Goal: Information Seeking & Learning: Learn about a topic

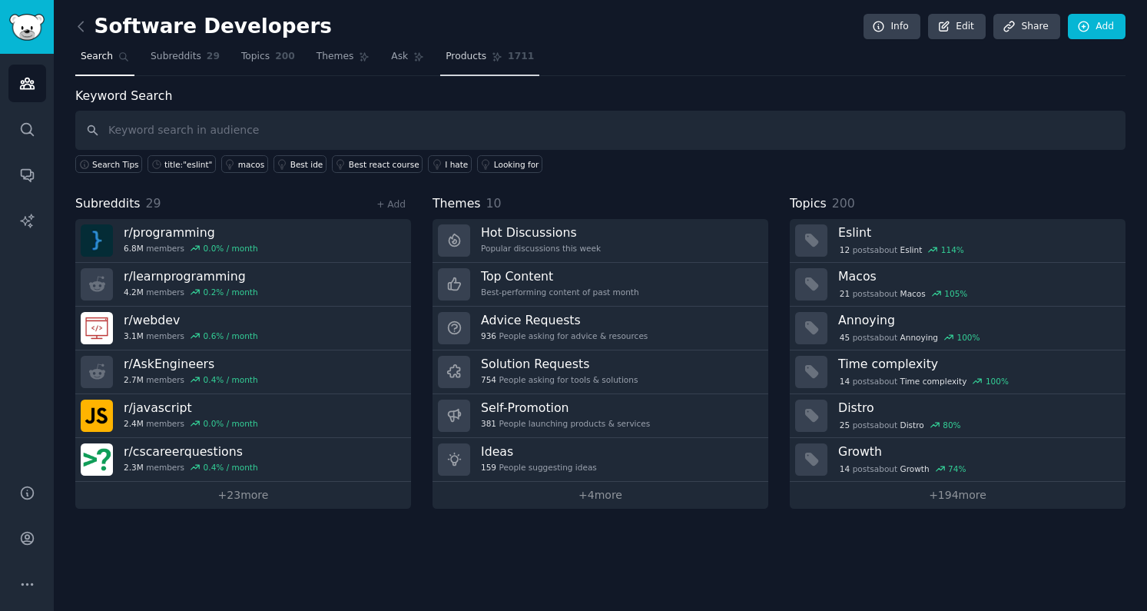
click at [462, 53] on span "Products" at bounding box center [465, 57] width 41 height 14
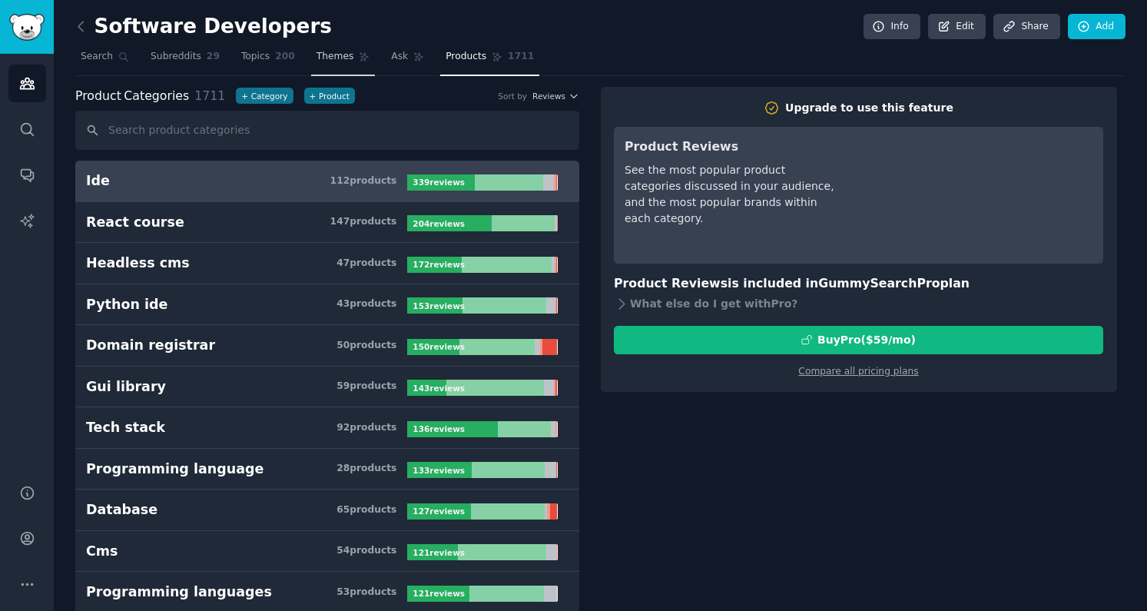
click at [341, 59] on span "Themes" at bounding box center [335, 57] width 38 height 14
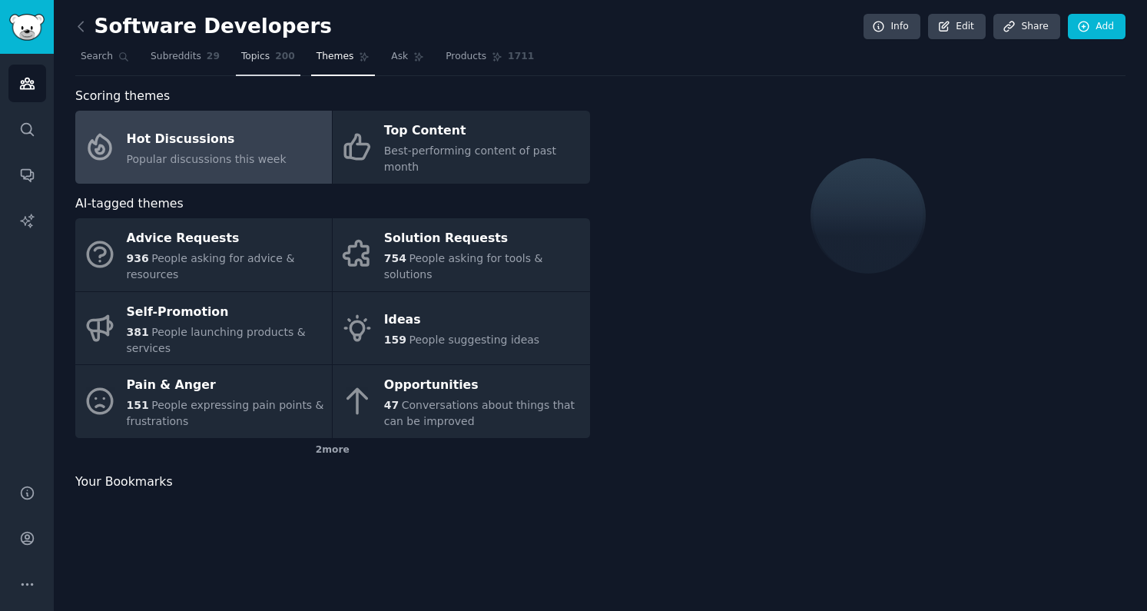
click at [257, 59] on span "Topics" at bounding box center [255, 57] width 28 height 14
click at [170, 60] on span "Subreddits" at bounding box center [176, 57] width 51 height 14
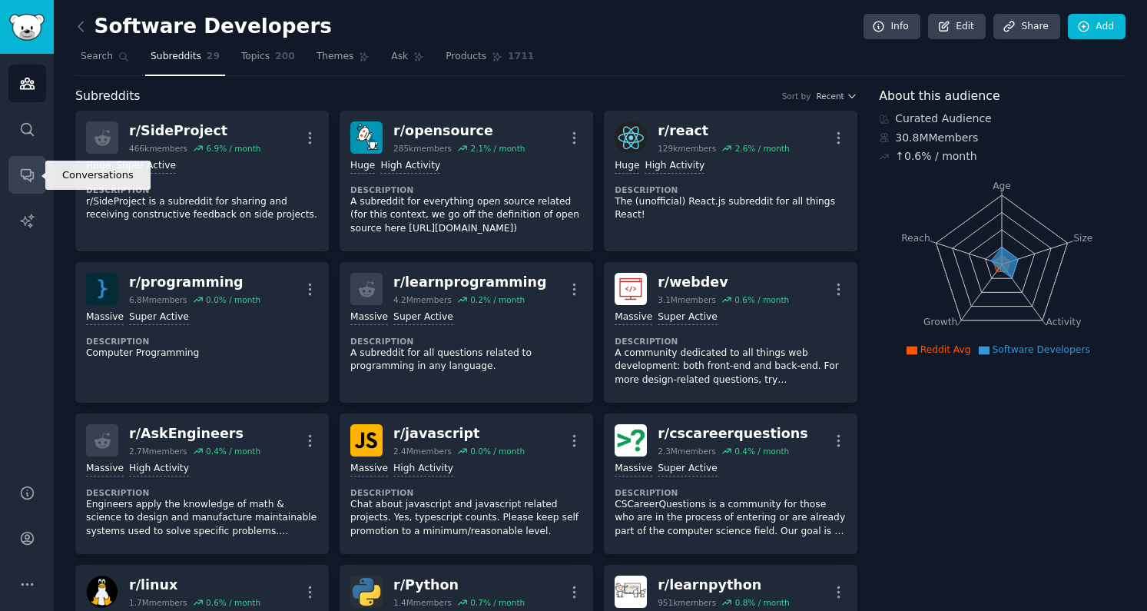
click at [24, 177] on icon "Sidebar" at bounding box center [27, 176] width 12 height 12
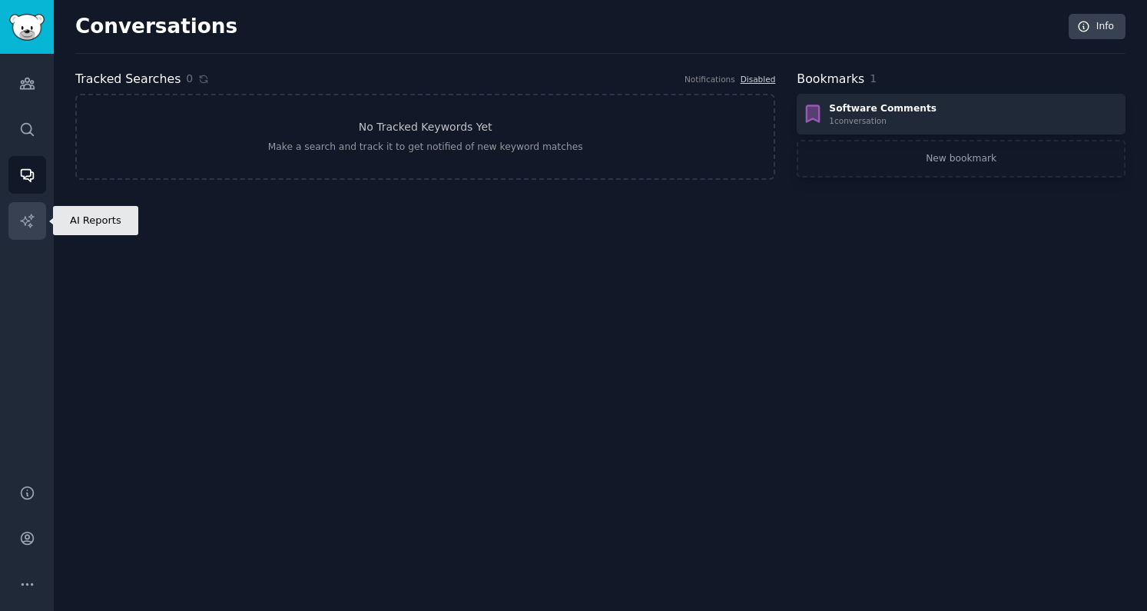
click at [19, 224] on icon "Sidebar" at bounding box center [27, 221] width 16 height 16
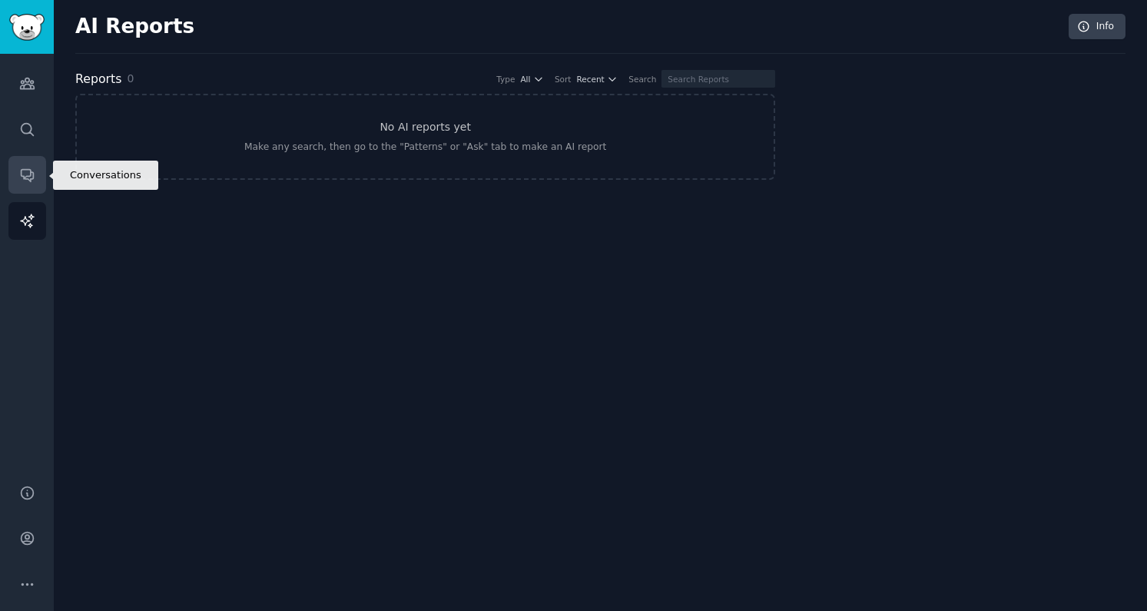
click at [25, 178] on icon "Sidebar" at bounding box center [27, 176] width 12 height 12
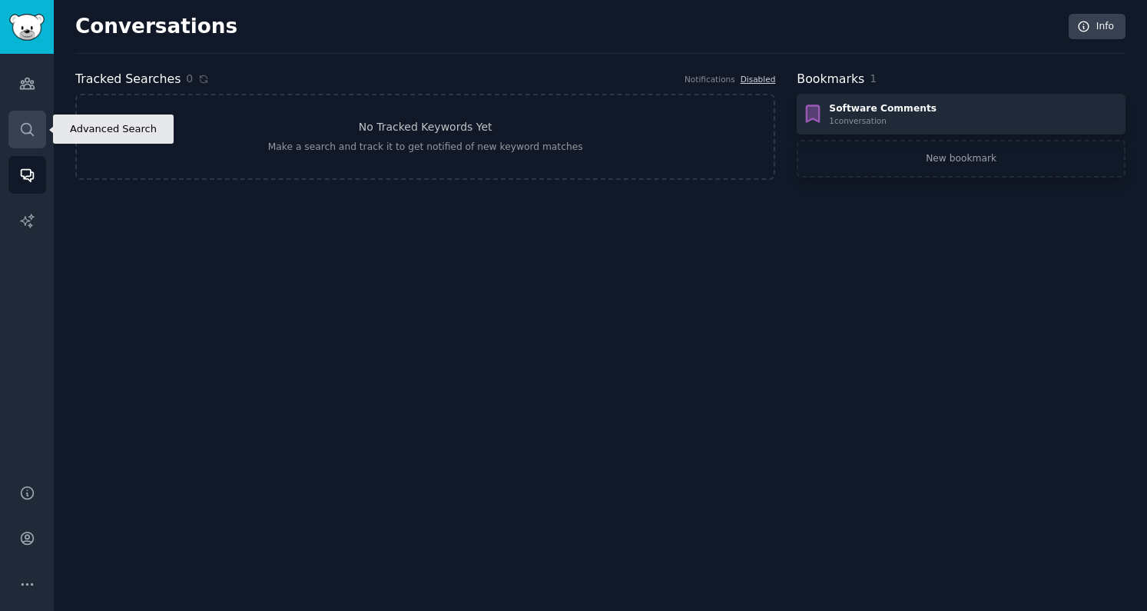
click at [19, 131] on icon "Sidebar" at bounding box center [27, 129] width 16 height 16
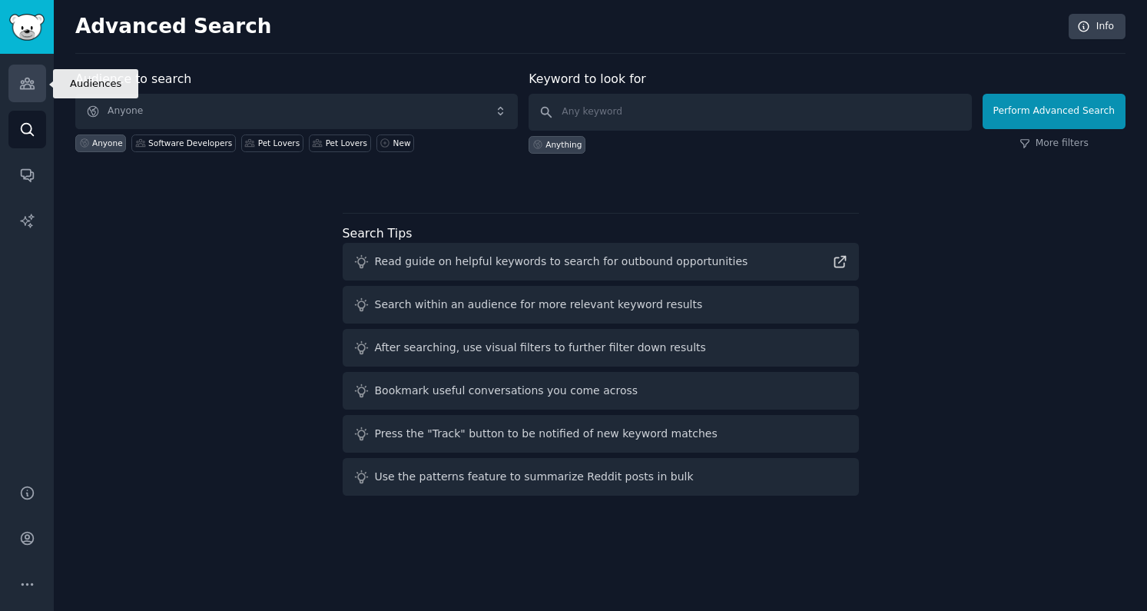
click at [22, 82] on icon "Sidebar" at bounding box center [27, 83] width 16 height 16
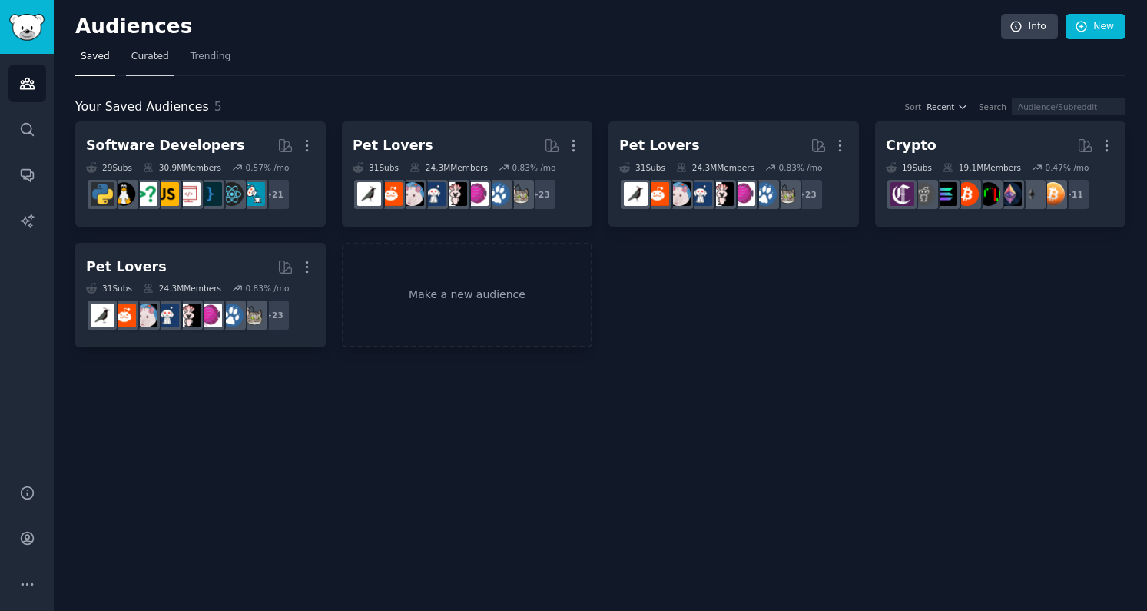
click at [156, 65] on link "Curated" at bounding box center [150, 60] width 48 height 31
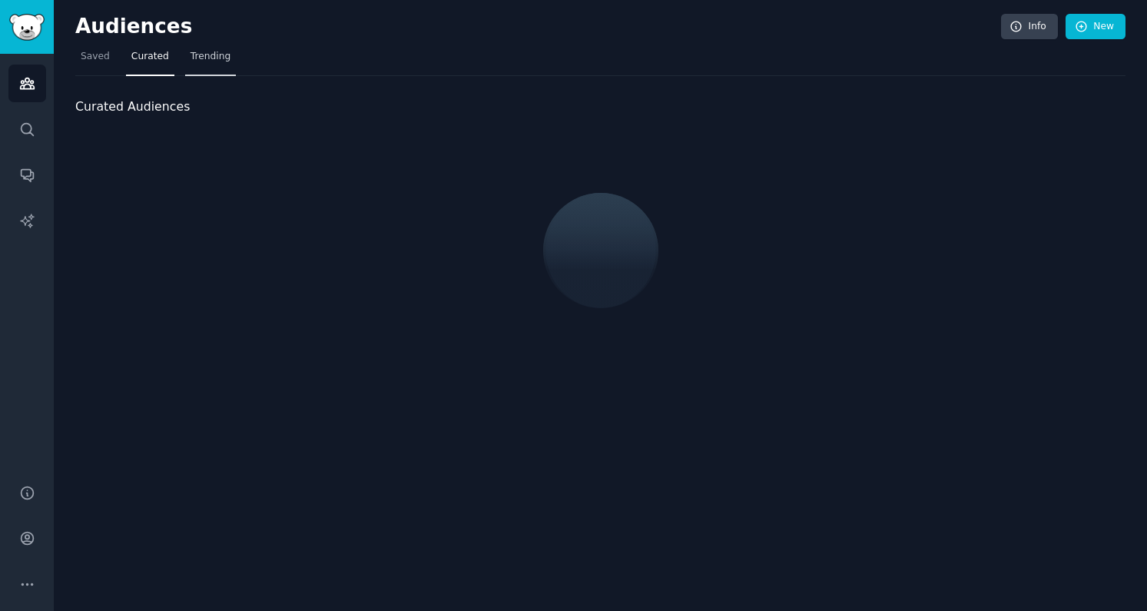
click at [224, 60] on span "Trending" at bounding box center [210, 57] width 40 height 14
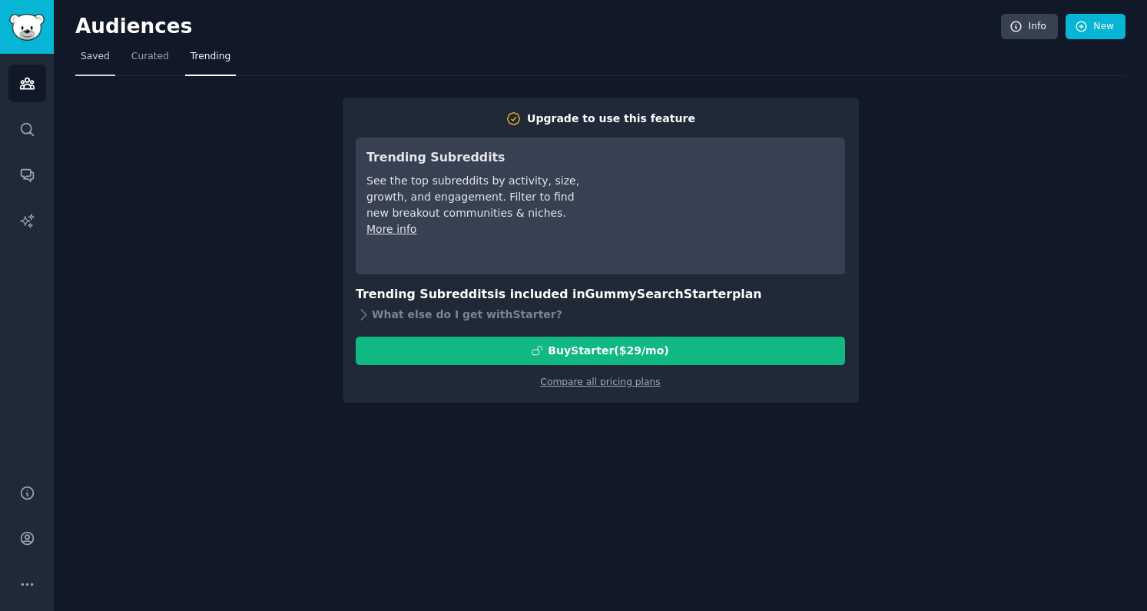
click at [96, 59] on span "Saved" at bounding box center [95, 57] width 29 height 14
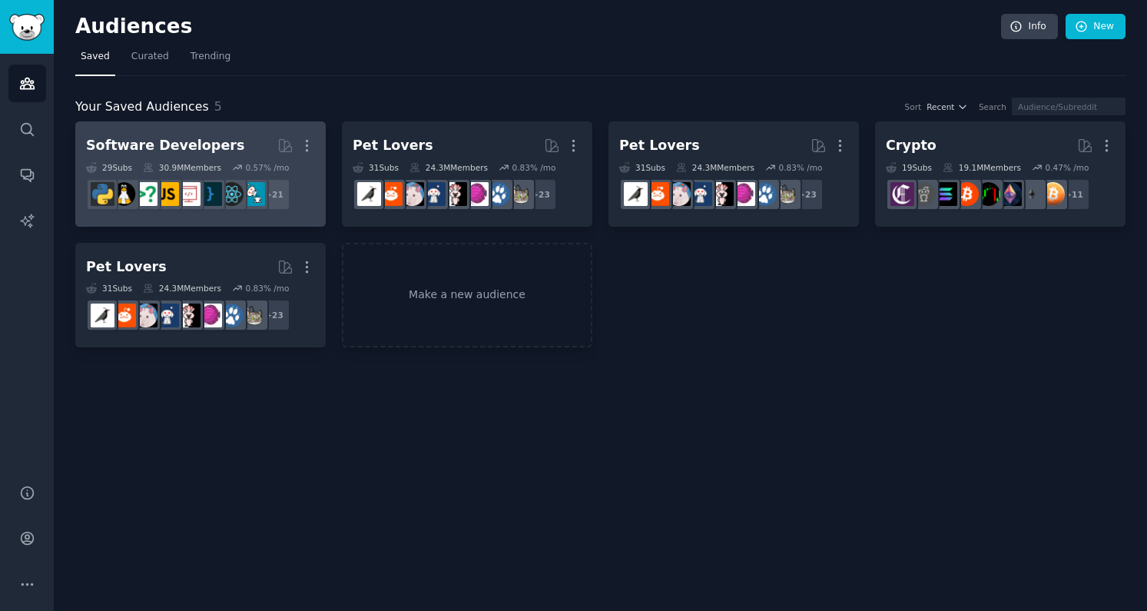
click at [141, 151] on div "Software Developers" at bounding box center [165, 145] width 158 height 19
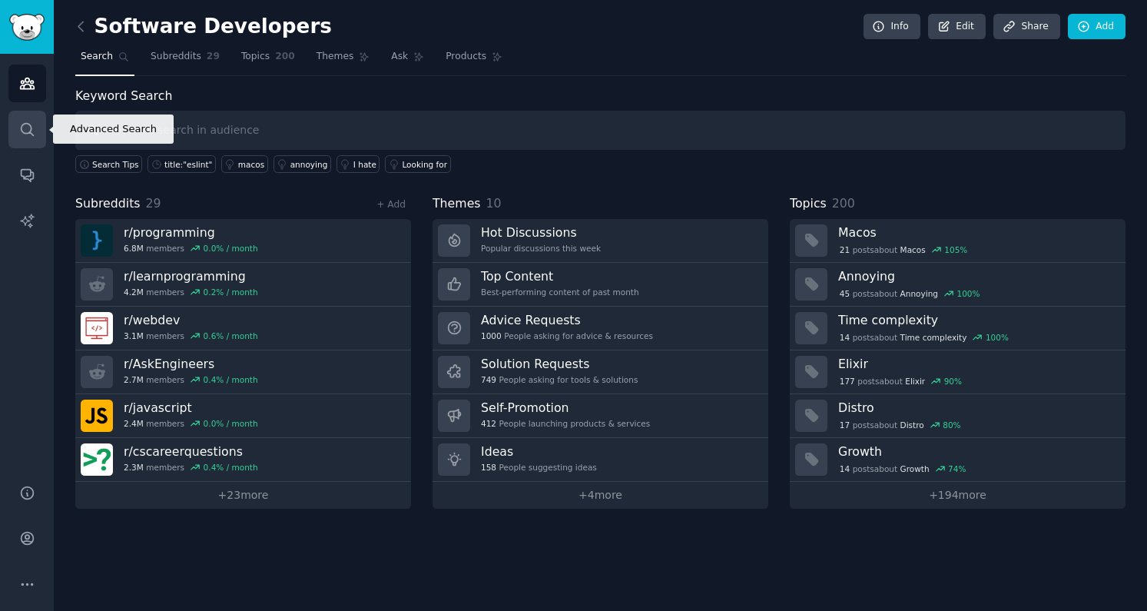
click at [25, 121] on icon "Sidebar" at bounding box center [27, 129] width 16 height 16
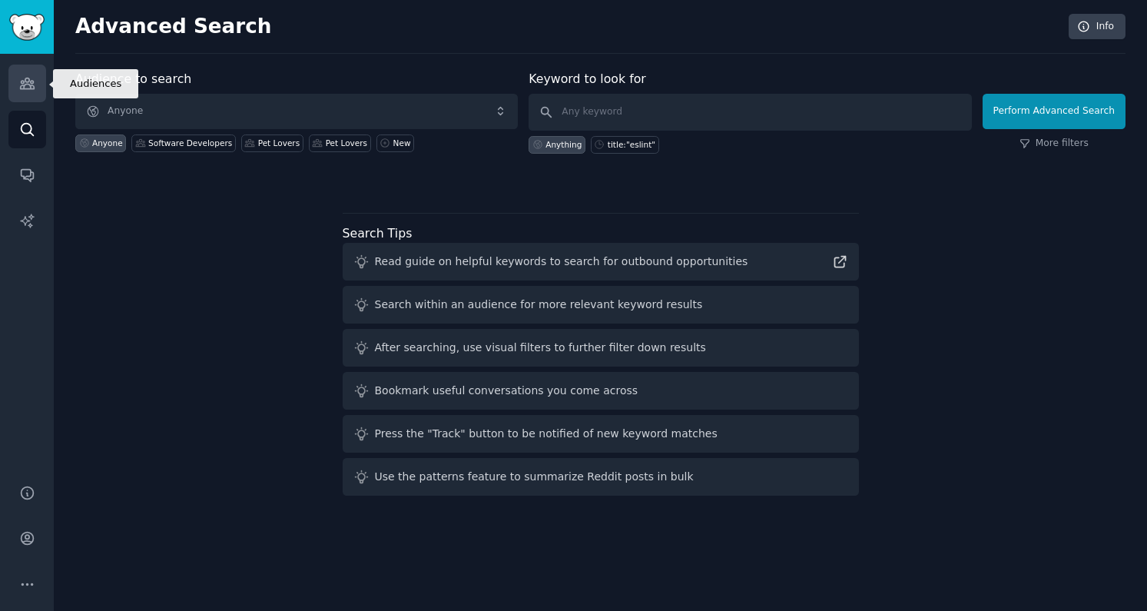
click at [28, 80] on icon "Sidebar" at bounding box center [27, 83] width 16 height 16
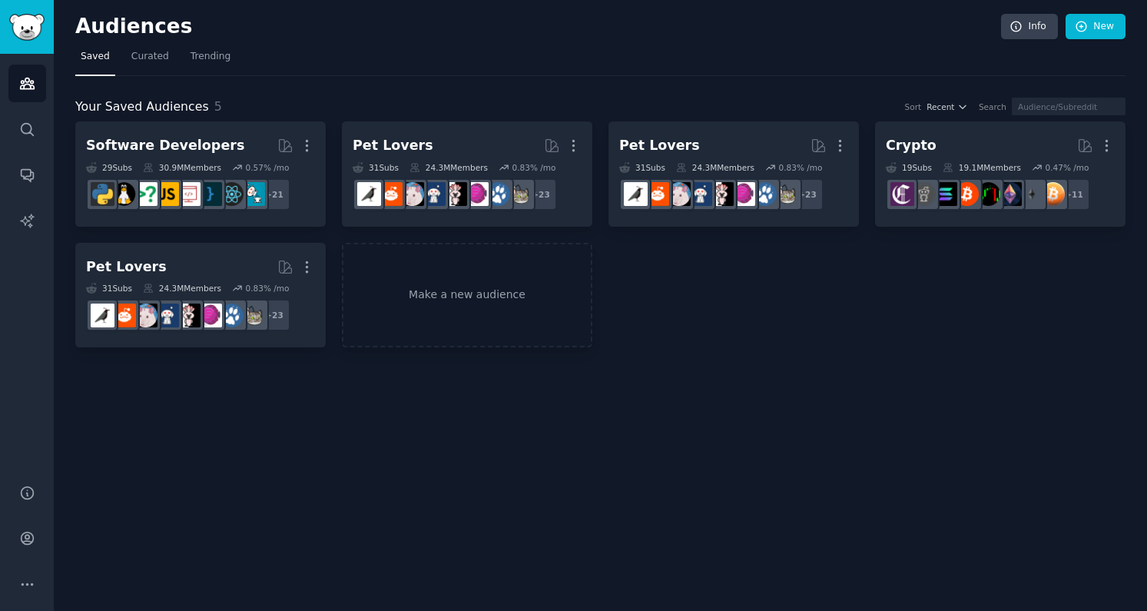
click at [145, 41] on div "Audiences Info New" at bounding box center [600, 29] width 1050 height 31
click at [138, 58] on span "Curated" at bounding box center [150, 57] width 38 height 14
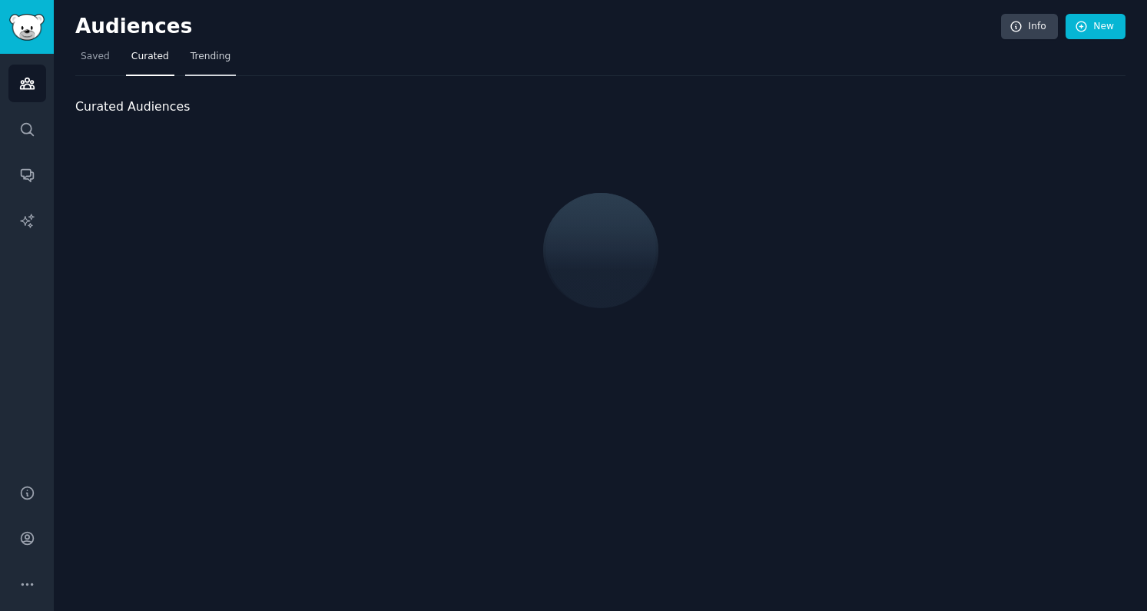
click at [204, 59] on span "Trending" at bounding box center [210, 57] width 40 height 14
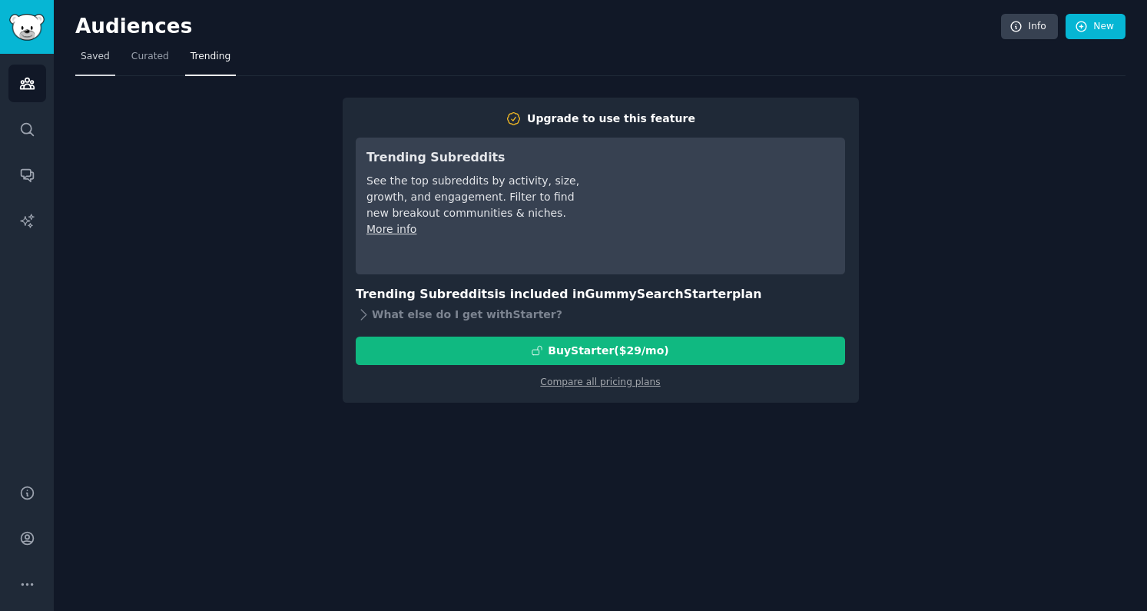
click at [99, 54] on span "Saved" at bounding box center [95, 57] width 29 height 14
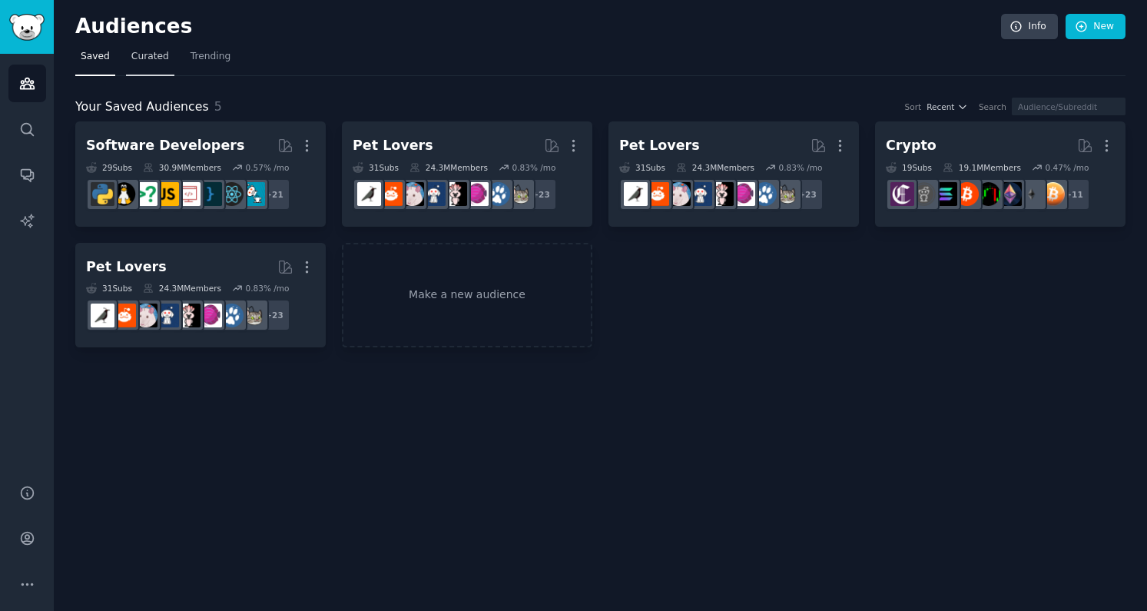
click at [149, 51] on span "Curated" at bounding box center [150, 57] width 38 height 14
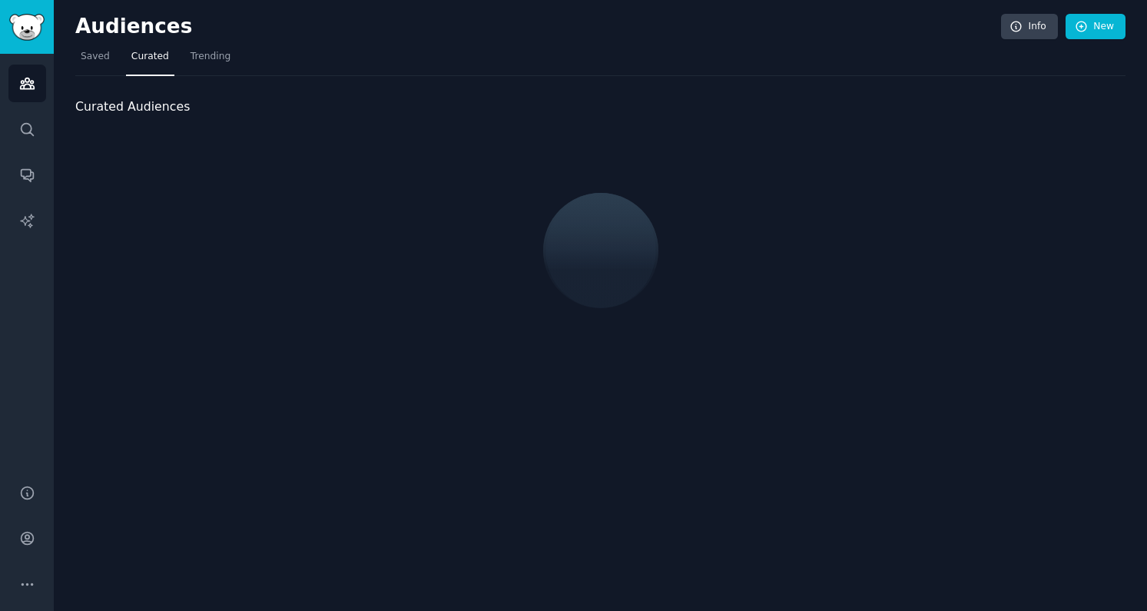
click at [240, 55] on nav "Saved Curated Trending" at bounding box center [600, 60] width 1050 height 31
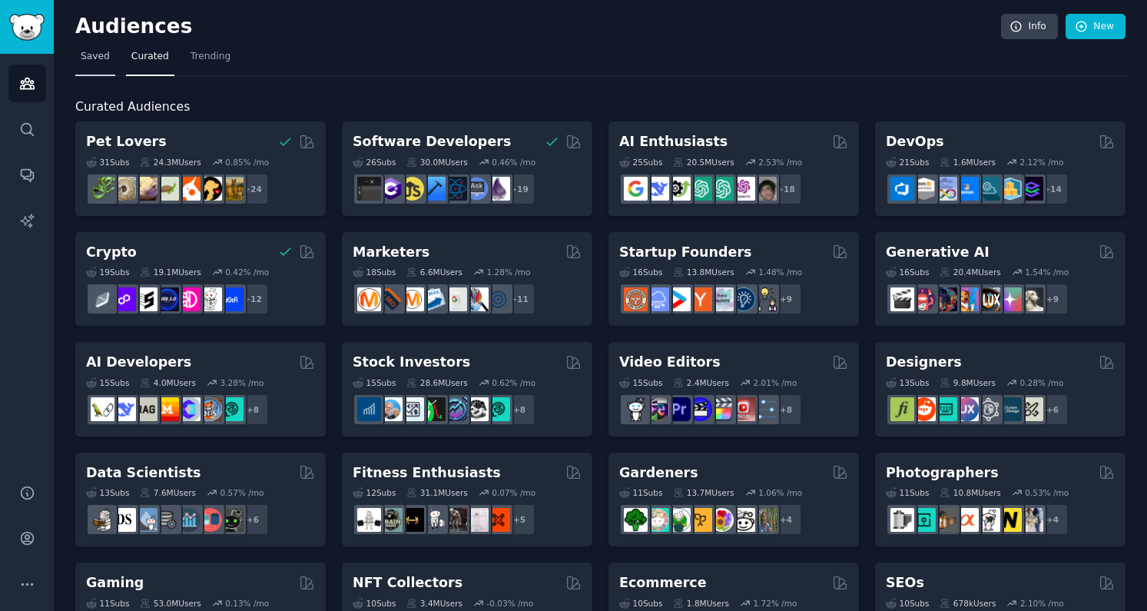
click at [88, 55] on span "Saved" at bounding box center [95, 57] width 29 height 14
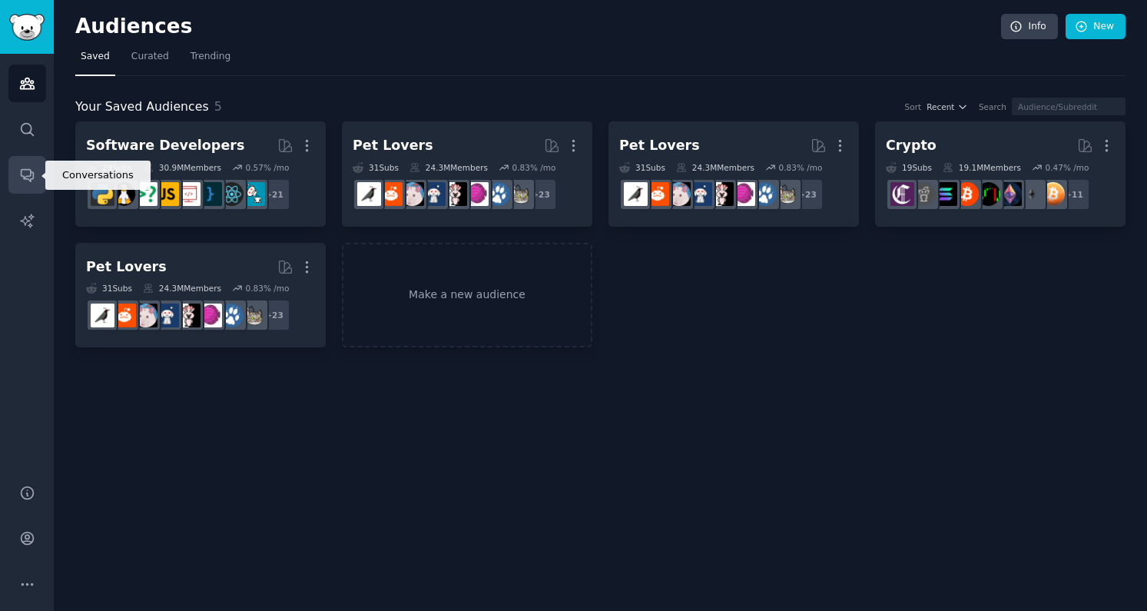
click at [19, 176] on icon "Sidebar" at bounding box center [27, 175] width 16 height 16
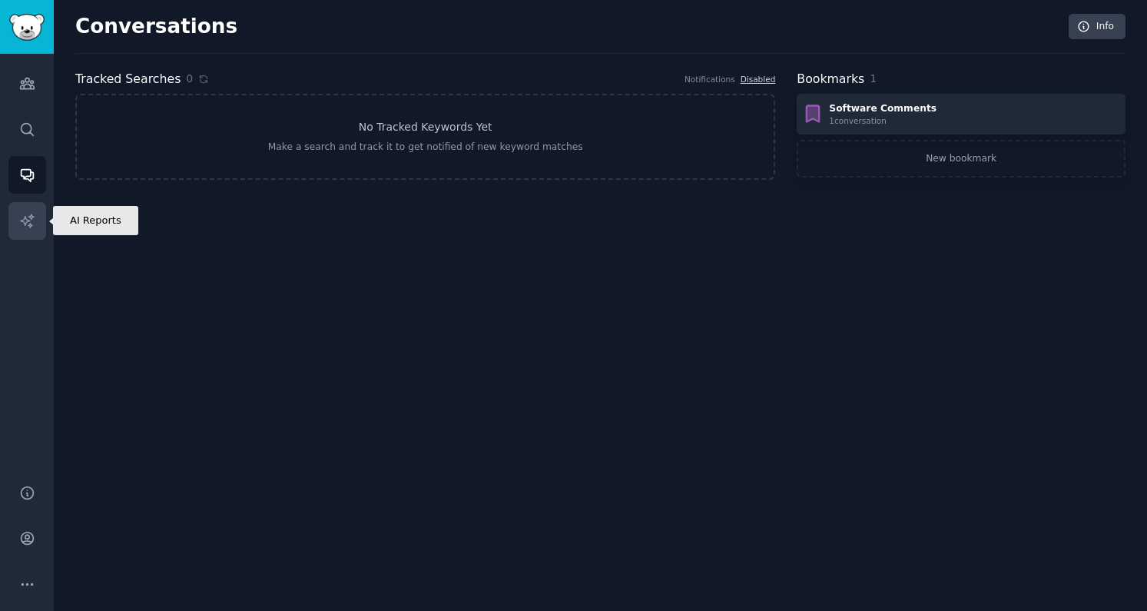
click at [19, 220] on icon "Sidebar" at bounding box center [27, 221] width 16 height 16
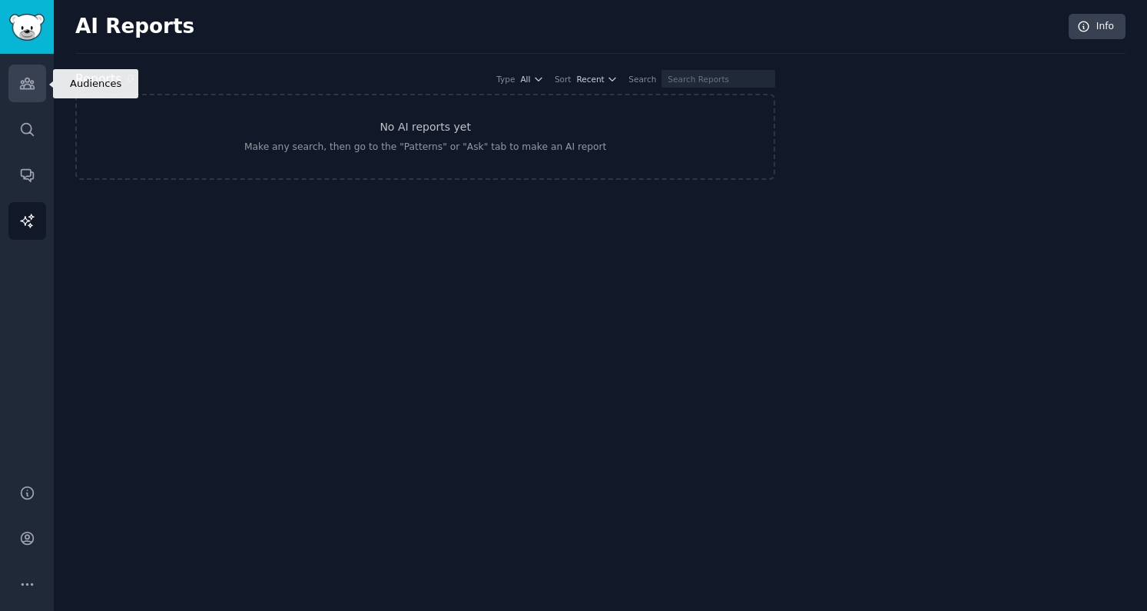
click at [20, 91] on link "Audiences" at bounding box center [27, 84] width 38 height 38
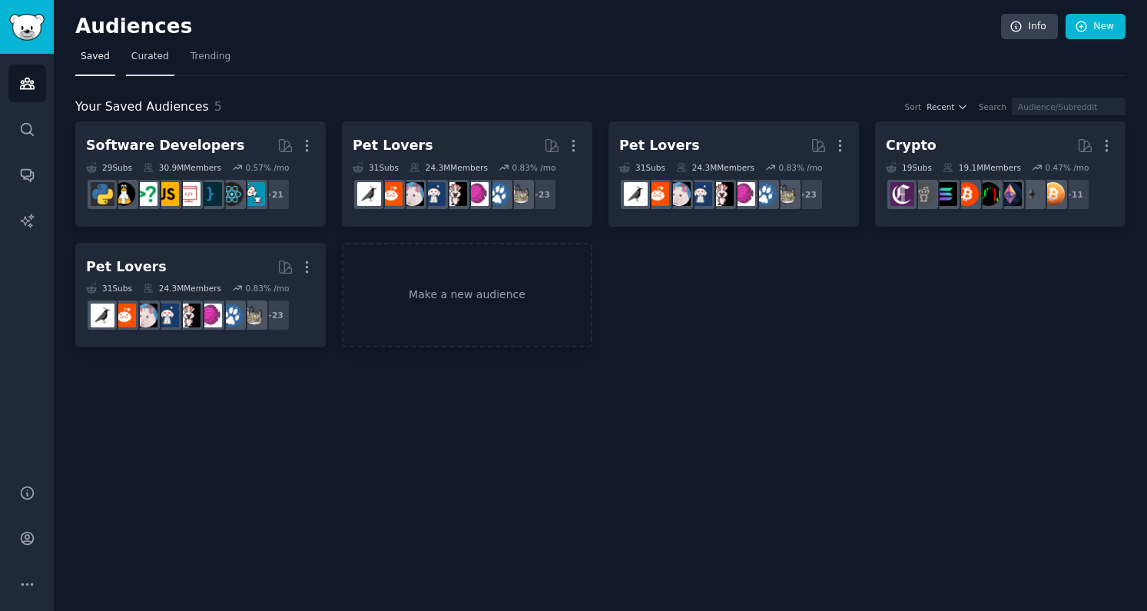
click at [159, 54] on span "Curated" at bounding box center [150, 57] width 38 height 14
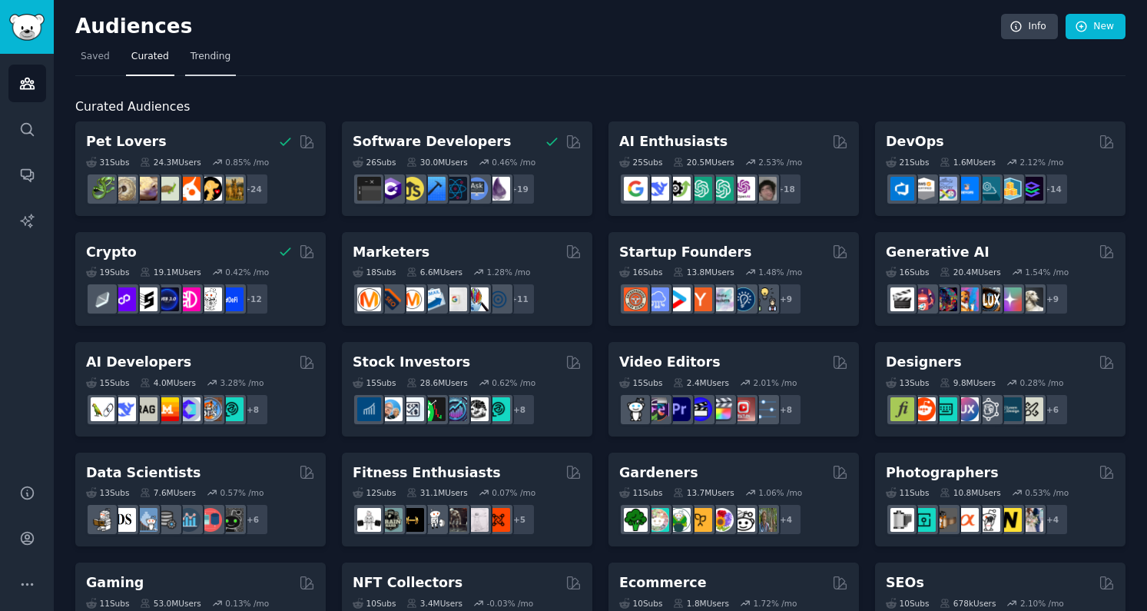
click at [211, 61] on span "Trending" at bounding box center [210, 57] width 40 height 14
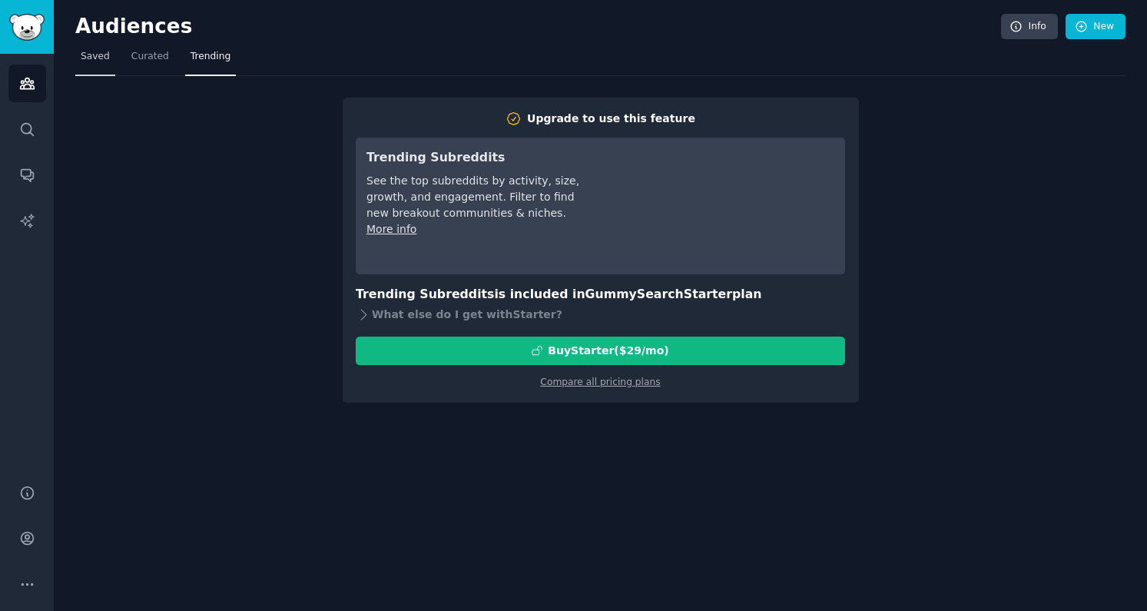
click at [101, 53] on span "Saved" at bounding box center [95, 57] width 29 height 14
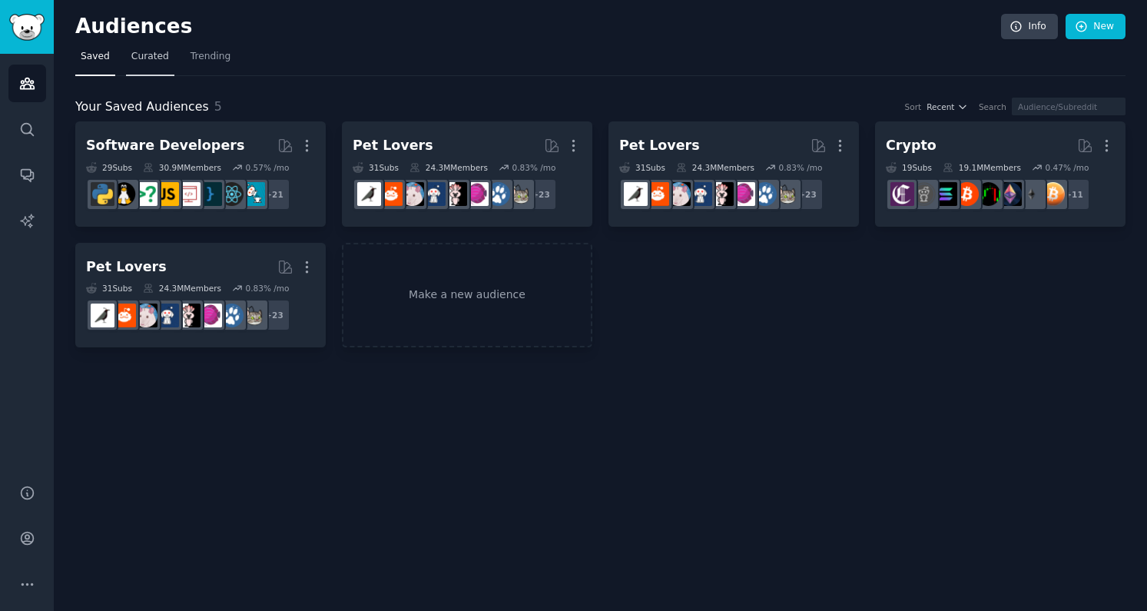
click at [156, 61] on span "Curated" at bounding box center [150, 57] width 38 height 14
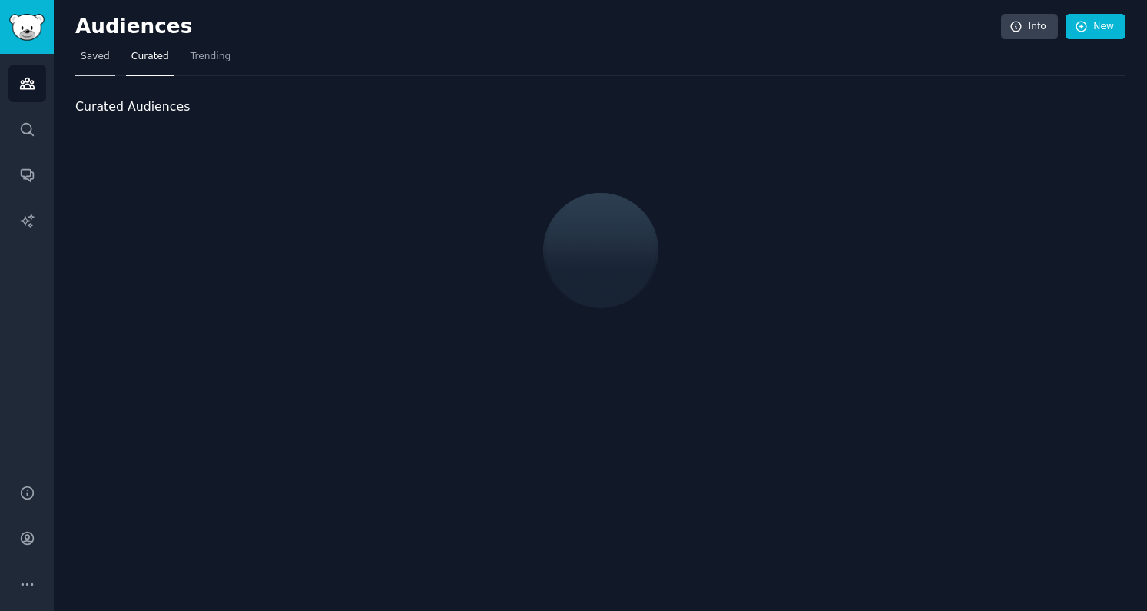
click at [96, 64] on link "Saved" at bounding box center [95, 60] width 40 height 31
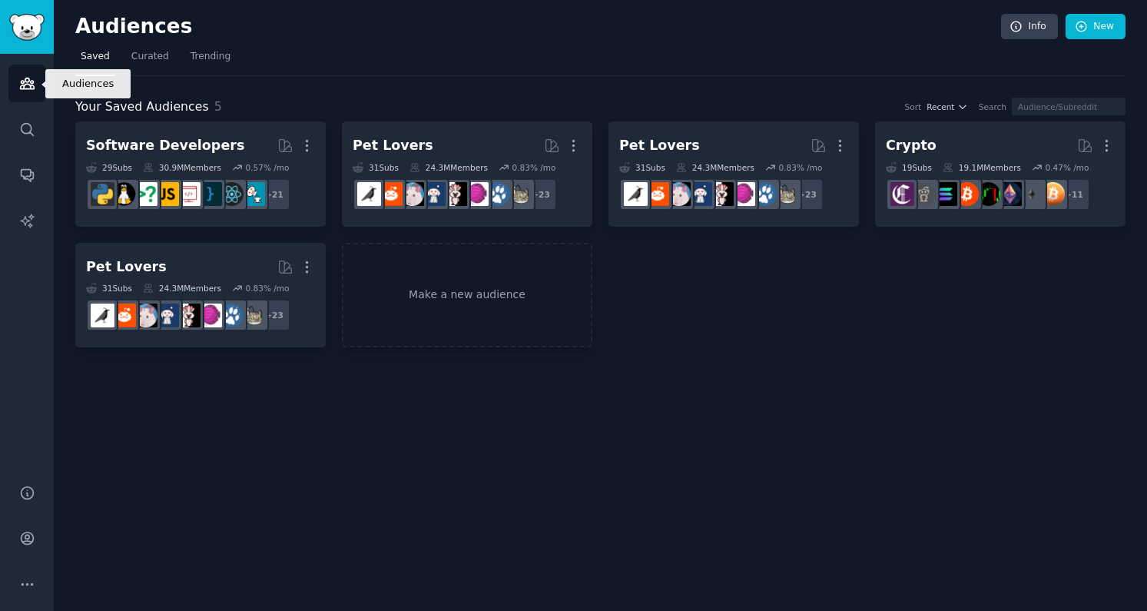
click at [17, 78] on link "Audiences" at bounding box center [27, 84] width 38 height 38
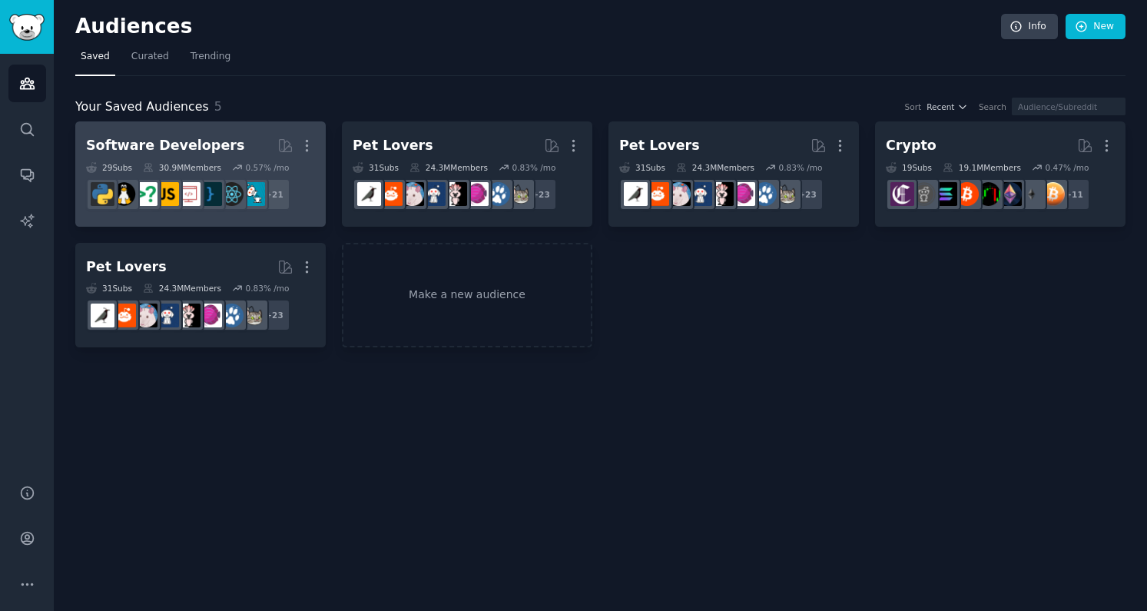
click at [145, 134] on h2 "Software Developers More" at bounding box center [200, 145] width 229 height 27
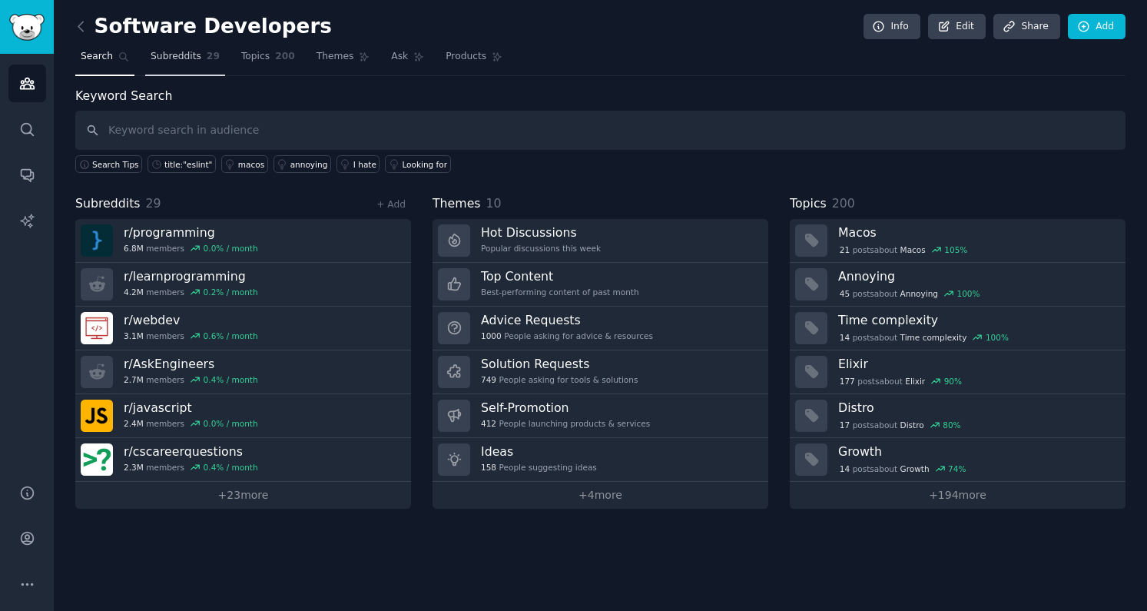
click at [169, 62] on span "Subreddits" at bounding box center [176, 57] width 51 height 14
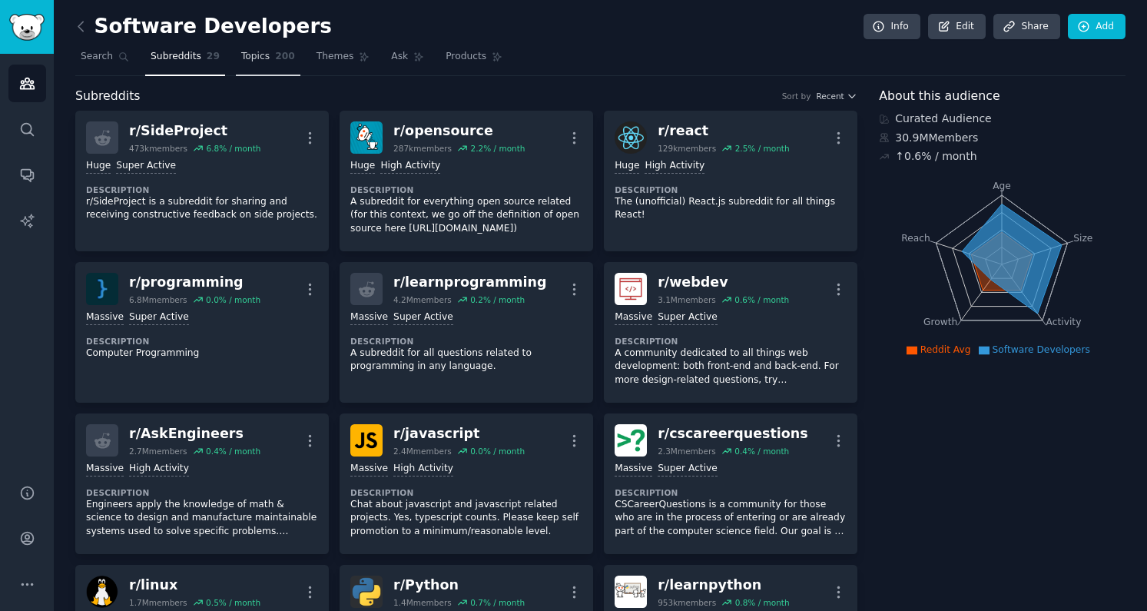
click at [280, 64] on link "Topics 200" at bounding box center [268, 60] width 65 height 31
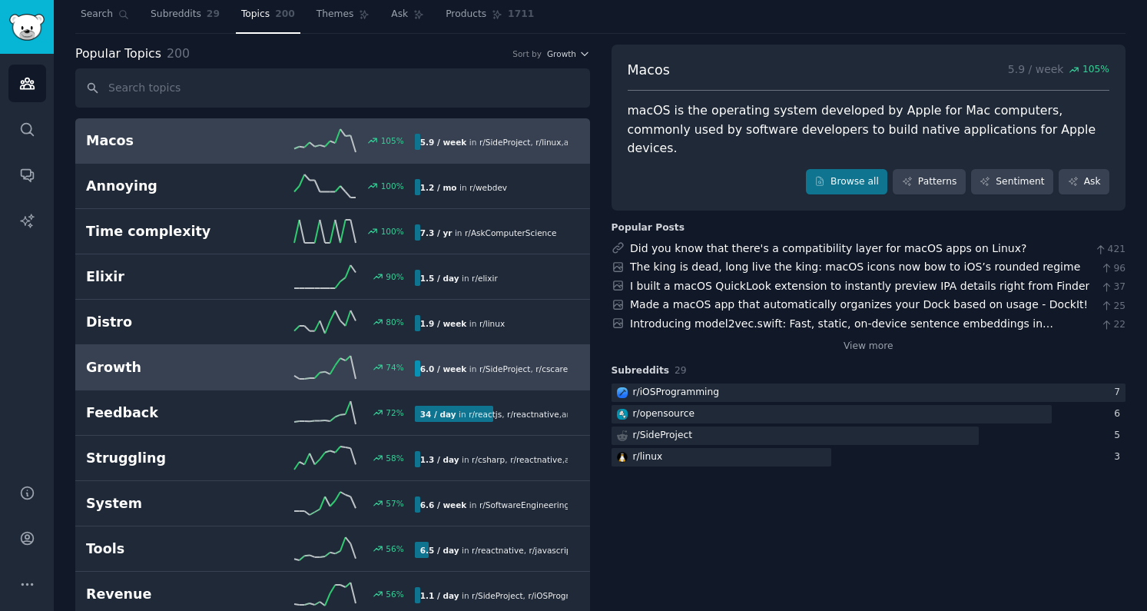
scroll to position [47, 0]
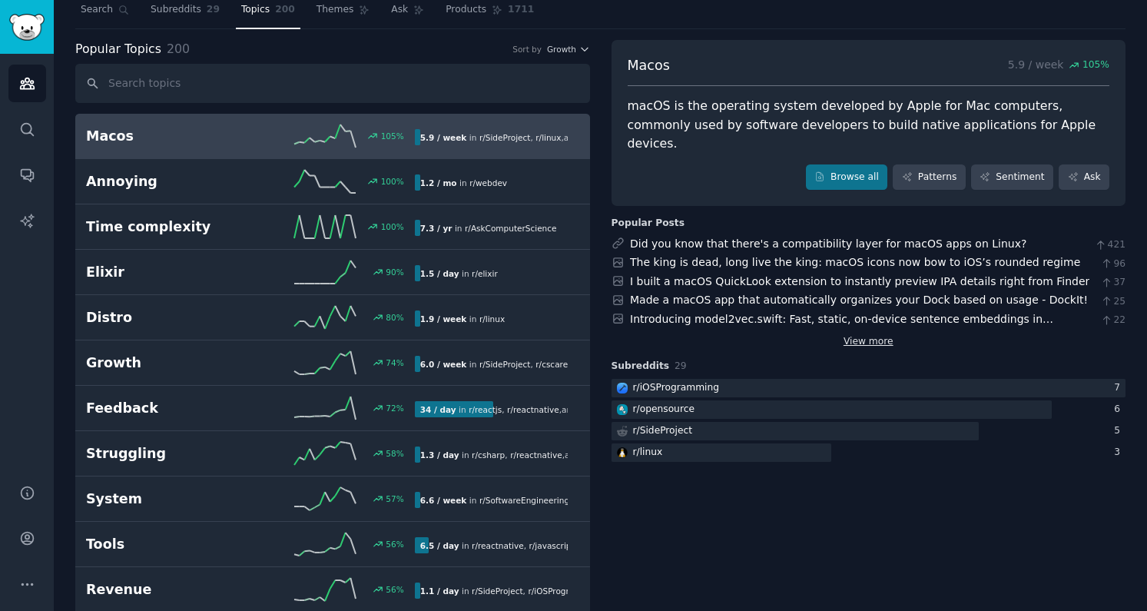
click at [880, 335] on link "View more" at bounding box center [868, 342] width 50 height 14
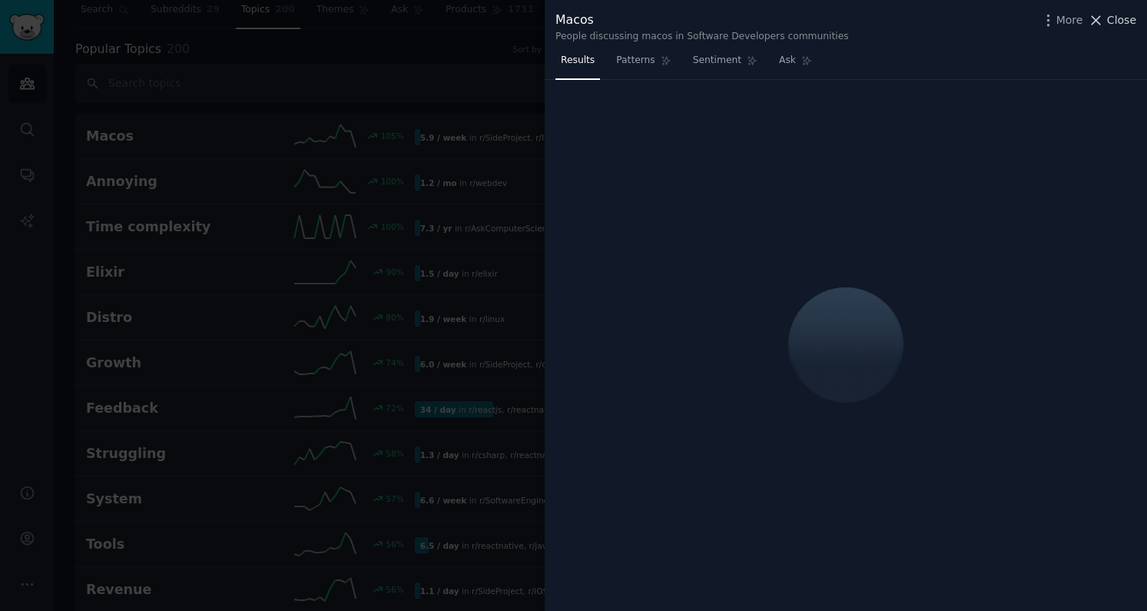
click at [1096, 18] on icon at bounding box center [1096, 20] width 8 height 8
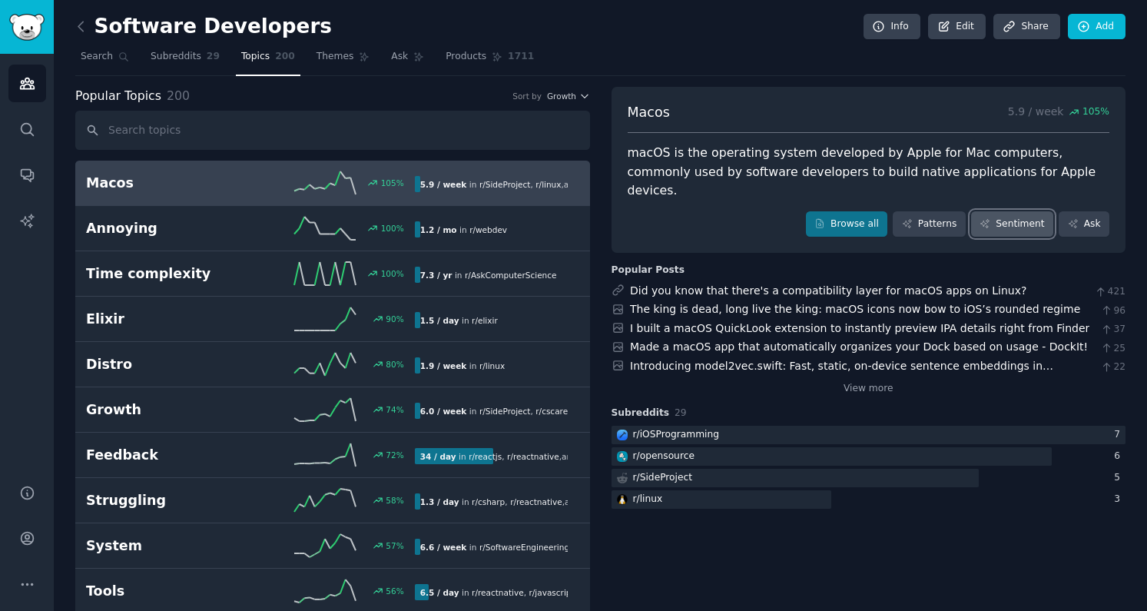
click at [1007, 211] on link "Sentiment" at bounding box center [1012, 224] width 82 height 26
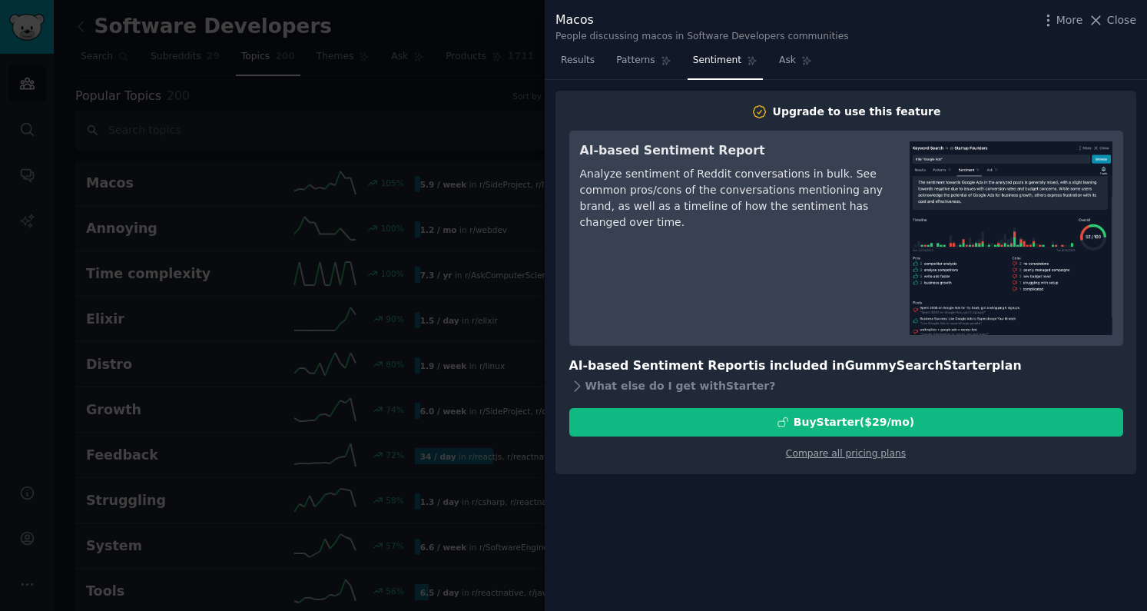
click at [461, 481] on div at bounding box center [573, 305] width 1147 height 611
